Goal: Information Seeking & Learning: Learn about a topic

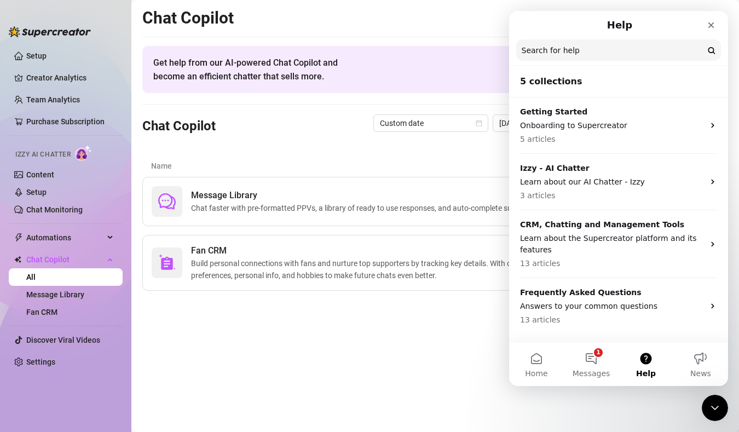
scroll to position [49, 0]
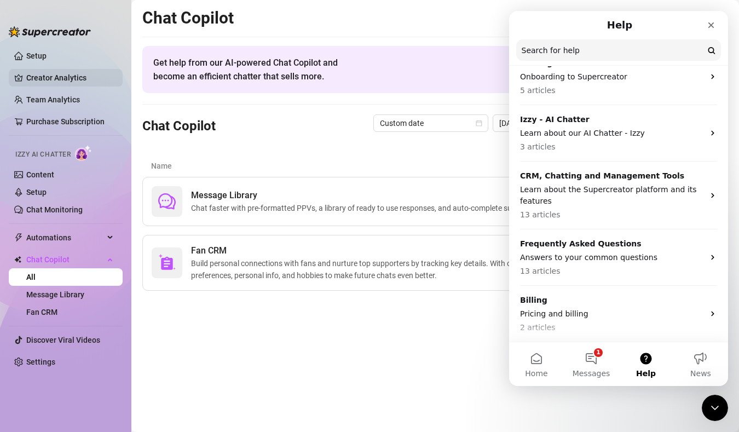
click at [65, 76] on link "Creator Analytics" at bounding box center [70, 78] width 88 height 18
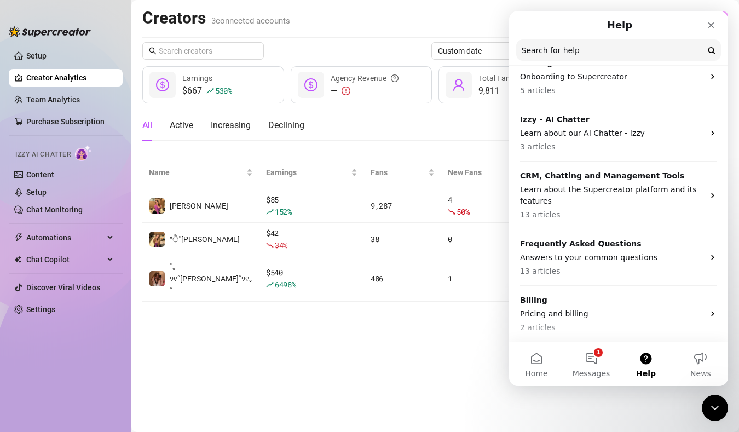
click at [316, 38] on div "Creators 3 connected accounts Manage Accounts + Add Account Custom date [DATE] …" at bounding box center [434, 155] width 585 height 294
click at [56, 95] on link "Team Analytics" at bounding box center [53, 99] width 54 height 9
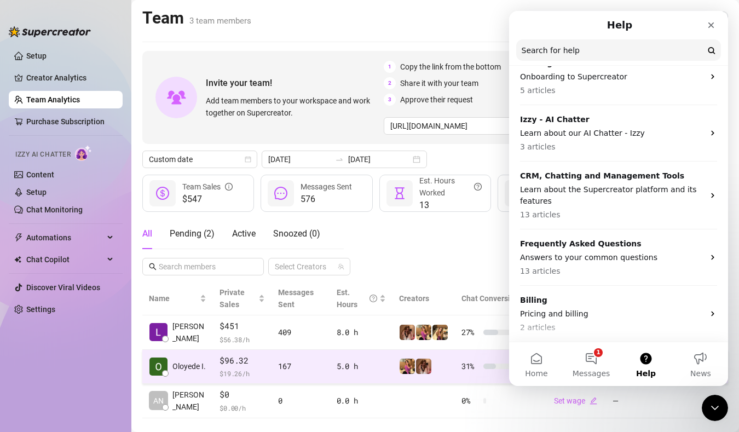
click at [219, 360] on span "$96.32" at bounding box center [241, 360] width 45 height 13
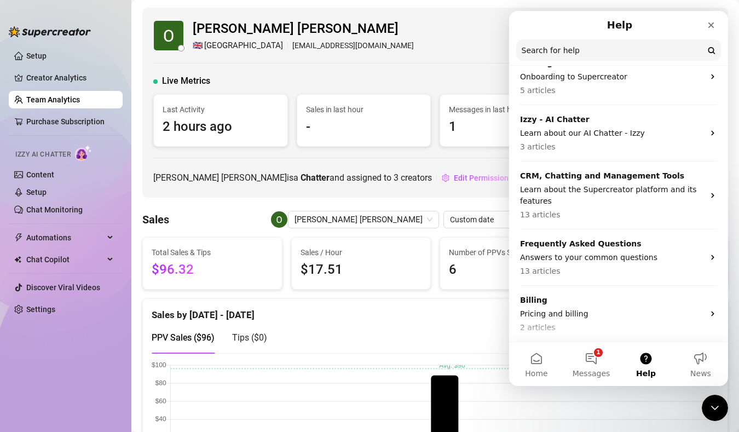
click at [472, 67] on div "[PERSON_NAME] [PERSON_NAME] 🇬🇧 [GEOGRAPHIC_DATA] [EMAIL_ADDRESS][DOMAIN_NAME] L…" at bounding box center [434, 103] width 585 height 190
click at [716, 28] on div "Close" at bounding box center [711, 25] width 20 height 20
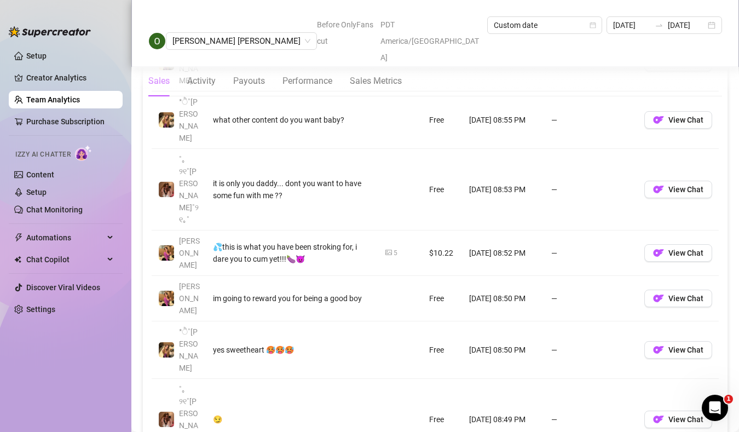
scroll to position [1018, 0]
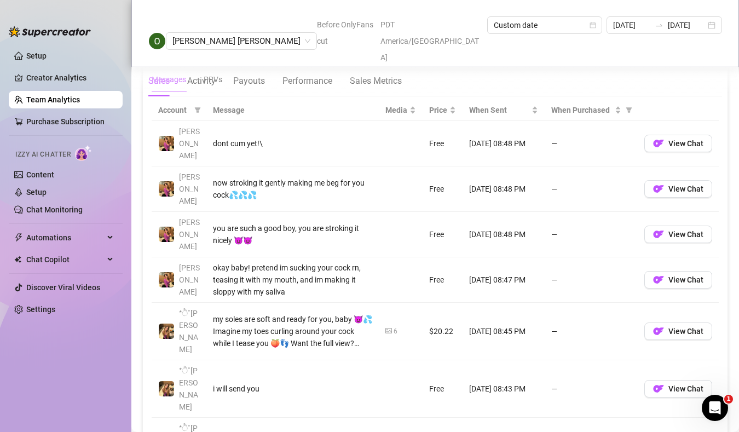
scroll to position [672, 0]
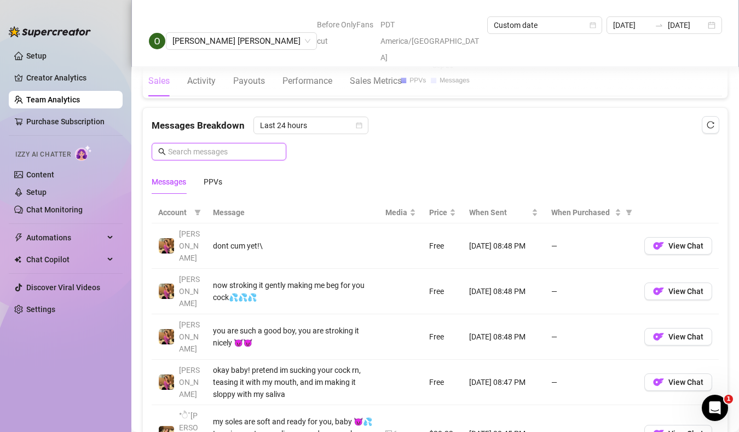
click at [251, 153] on input "text" at bounding box center [224, 152] width 112 height 12
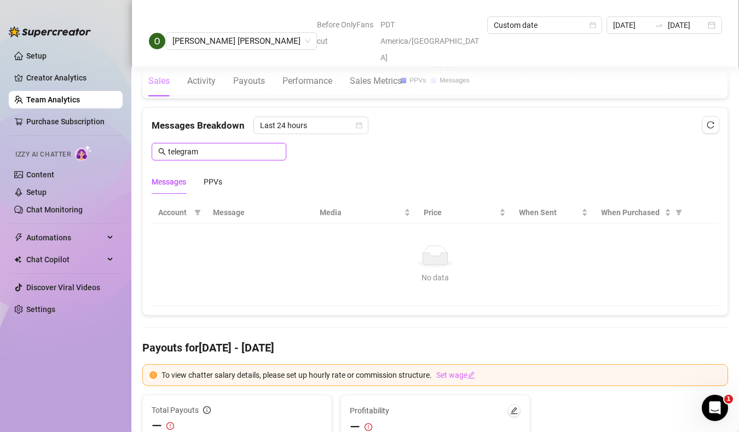
type input "c"
type input "snapch"
type input "of"
